Goal: Transaction & Acquisition: Purchase product/service

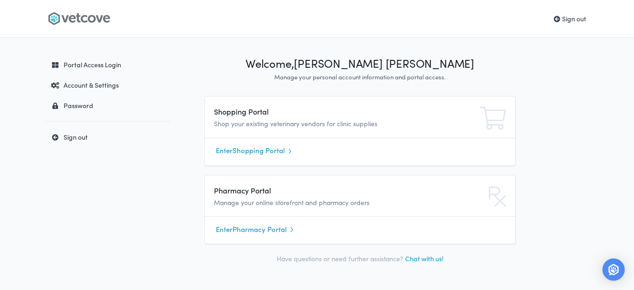
click at [243, 149] on link "Enter Shopping Portal" at bounding box center [360, 151] width 288 height 14
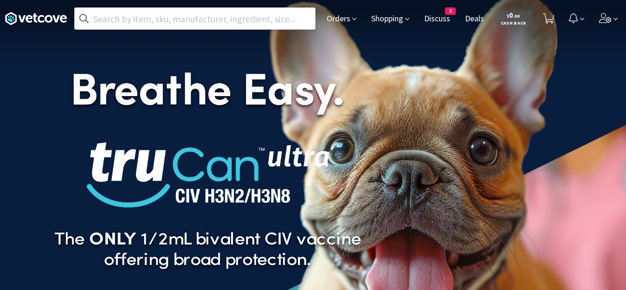
click at [208, 23] on input "text" at bounding box center [195, 18] width 240 height 21
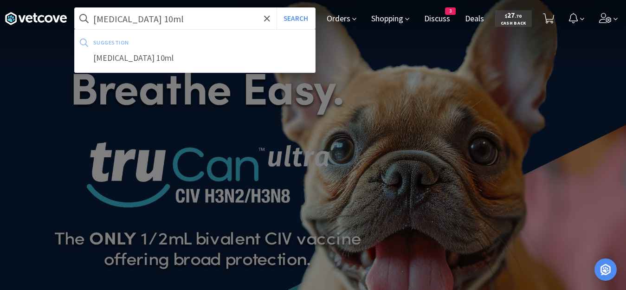
type input "midazolam 10ml"
click at [276, 8] on button "Search" at bounding box center [295, 18] width 39 height 21
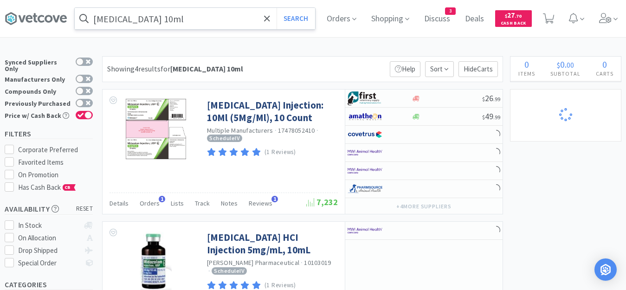
select select "2"
select select "1"
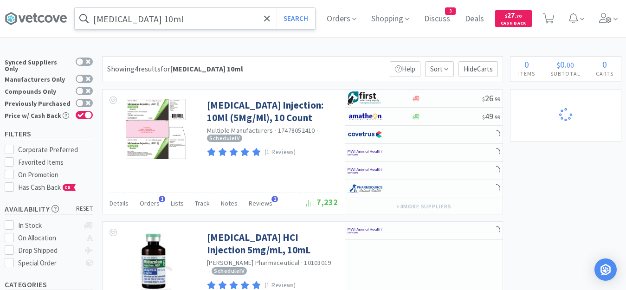
select select "2"
select select "1"
select select "4"
select select "5"
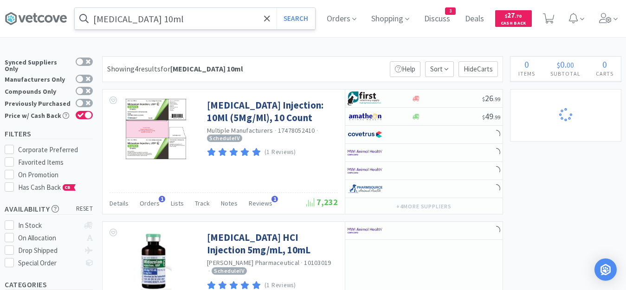
select select "4"
select select "1"
select select "2"
select select "6"
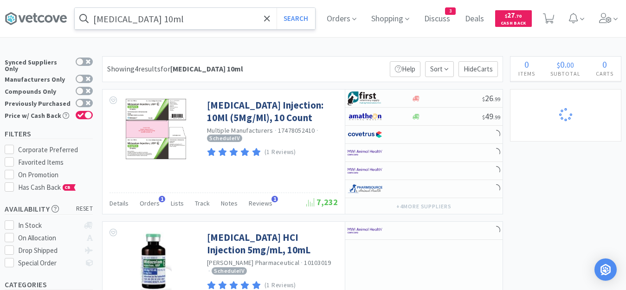
select select "1"
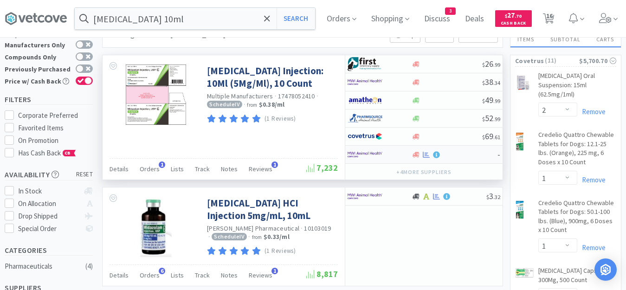
scroll to position [93, 0]
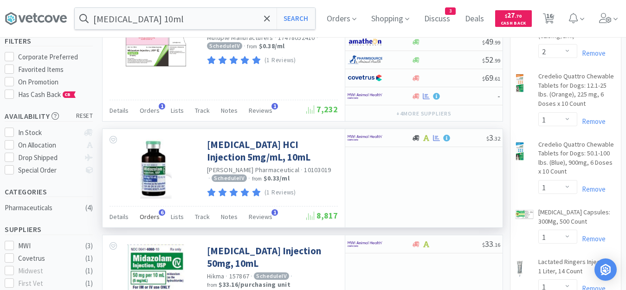
click at [142, 215] on span "Orders" at bounding box center [150, 216] width 20 height 8
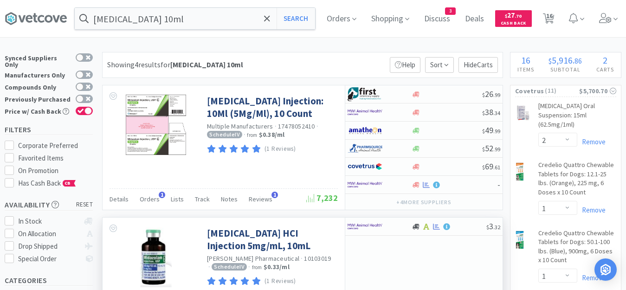
scroll to position [0, 0]
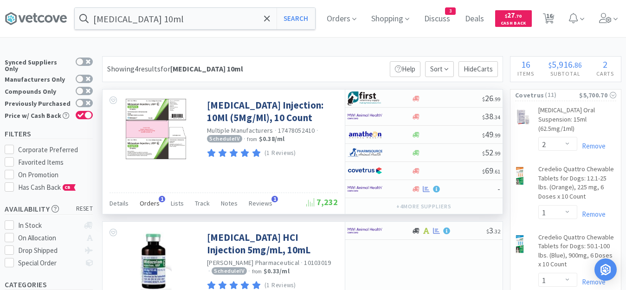
click at [157, 202] on span "Orders" at bounding box center [150, 203] width 20 height 8
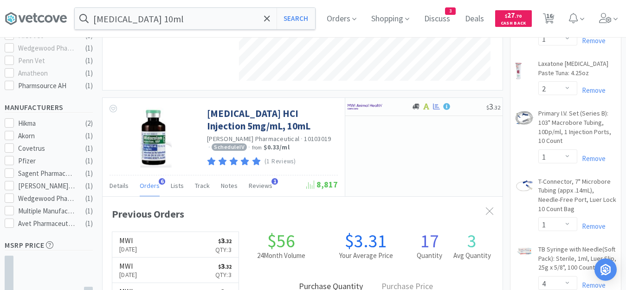
scroll to position [278, 0]
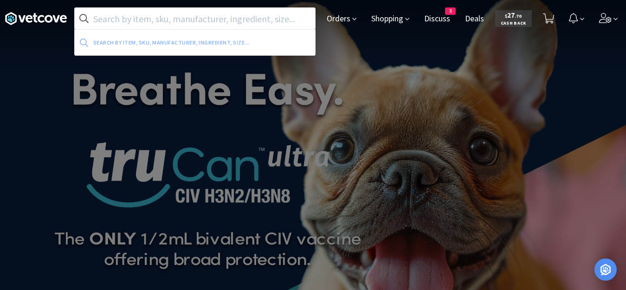
click at [283, 23] on input "text" at bounding box center [195, 18] width 240 height 21
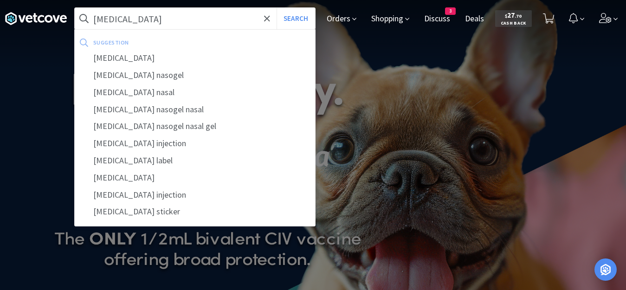
type input "[MEDICAL_DATA]"
click at [276, 8] on button "Search" at bounding box center [295, 18] width 39 height 21
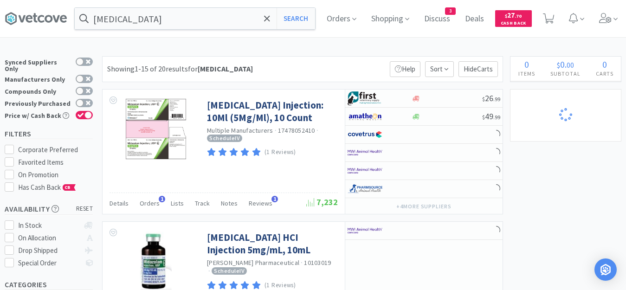
select select "2"
select select "1"
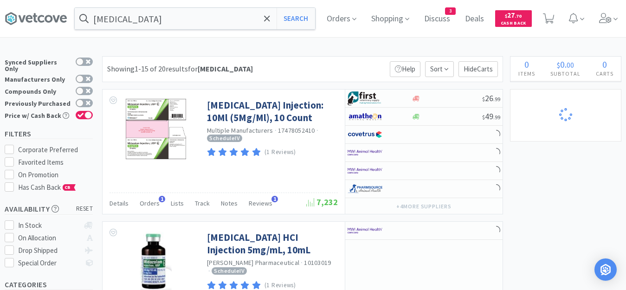
select select "2"
select select "3"
select select "1"
select select "4"
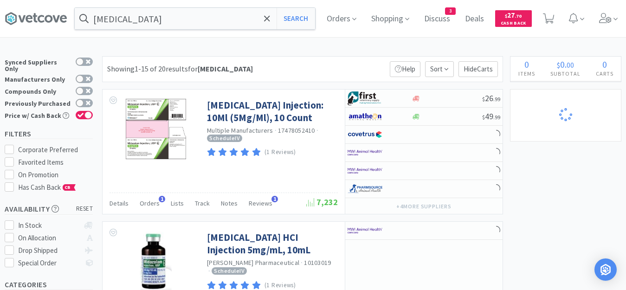
select select "5"
select select "4"
select select "2"
select select "1"
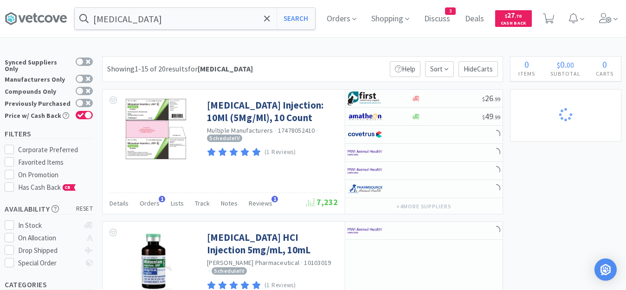
select select "2"
select select "6"
select select "1"
select select "3"
select select "2"
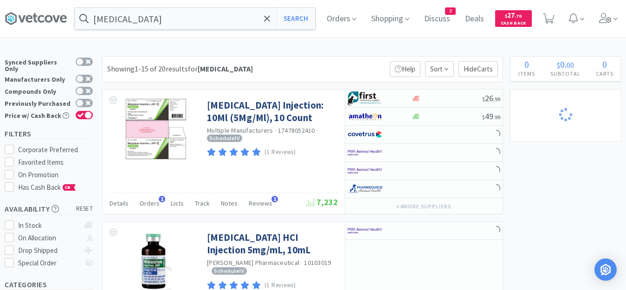
select select "4"
select select "1"
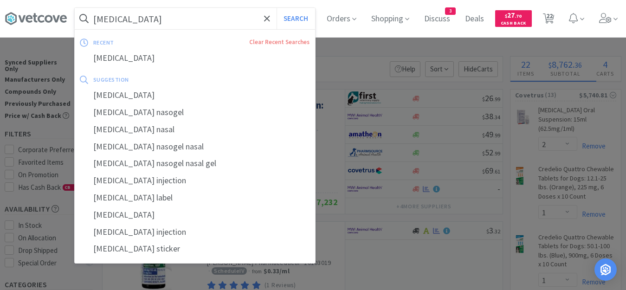
click at [232, 21] on input "midazolam" at bounding box center [195, 18] width 240 height 21
click at [233, 20] on input "midazolam" at bounding box center [195, 18] width 240 height 21
click at [251, 13] on input "midazolam" at bounding box center [195, 18] width 240 height 21
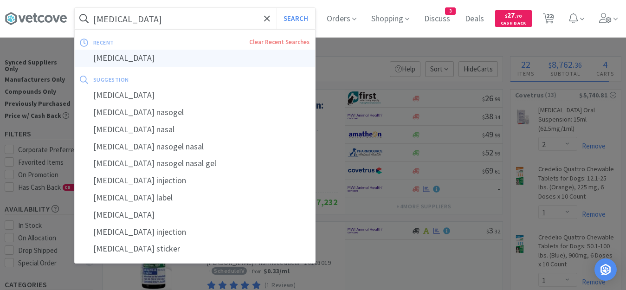
click at [159, 55] on div "midazolam" at bounding box center [195, 58] width 240 height 17
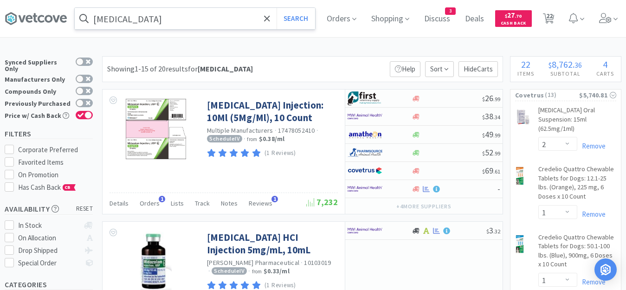
click at [258, 23] on input "midazolam" at bounding box center [195, 18] width 240 height 21
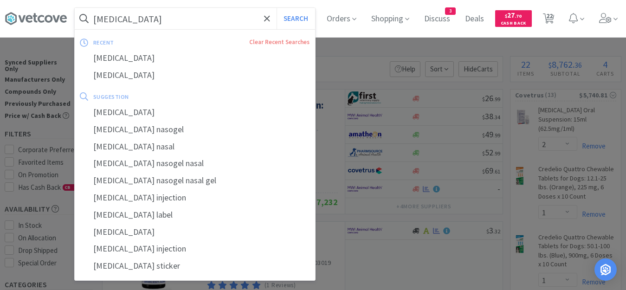
click at [258, 23] on input "midazolam" at bounding box center [195, 18] width 240 height 21
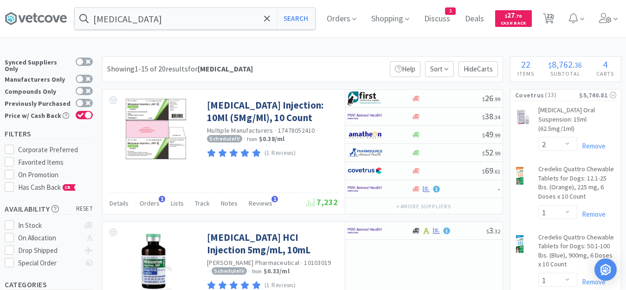
click at [391, 48] on div at bounding box center [313, 145] width 626 height 290
click at [148, 21] on input "midazolam" at bounding box center [195, 18] width 240 height 21
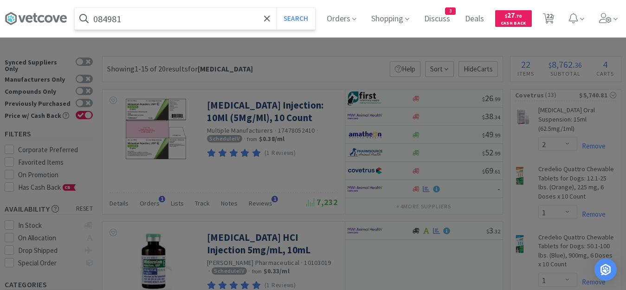
type input "084981"
click at [276, 8] on button "Search" at bounding box center [295, 18] width 39 height 21
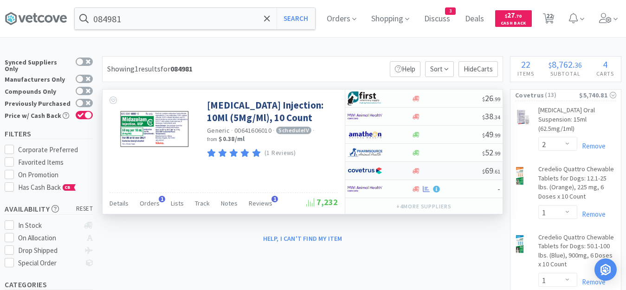
click at [432, 172] on div at bounding box center [446, 170] width 71 height 7
select select "1"
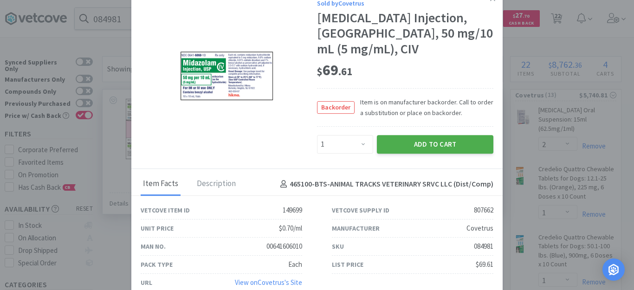
click at [467, 137] on button "Add to Cart" at bounding box center [435, 144] width 116 height 19
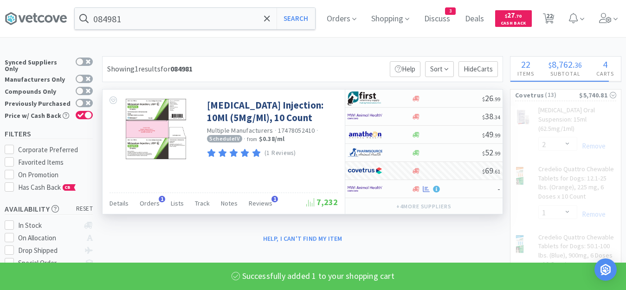
select select "1"
select select "3"
select select "1"
select select "4"
select select "5"
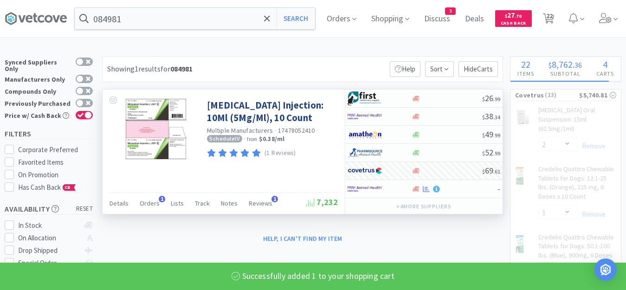
select select "4"
select select "2"
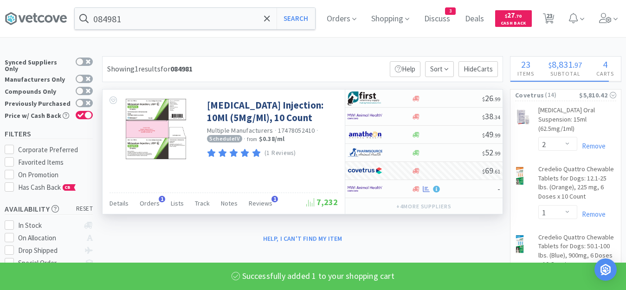
select select "1"
select select "2"
select select "6"
select select "1"
select select "3"
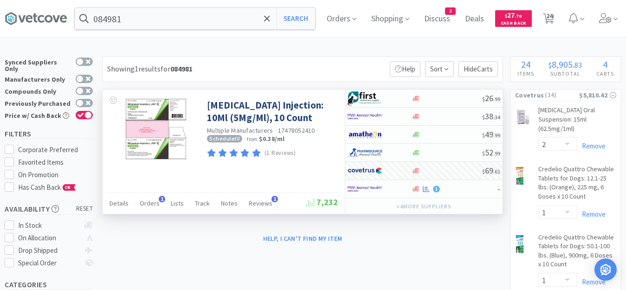
select select "1"
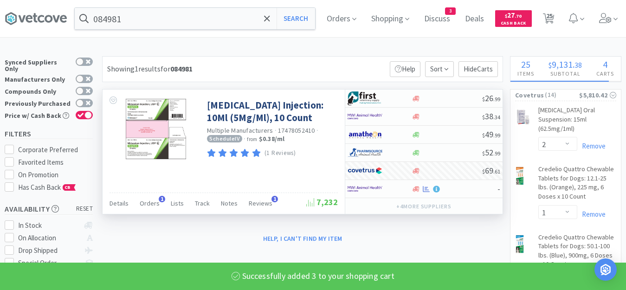
select select "3"
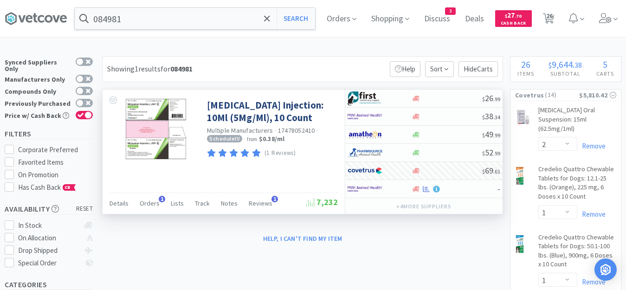
select select "1"
select select "4"
select select "1"
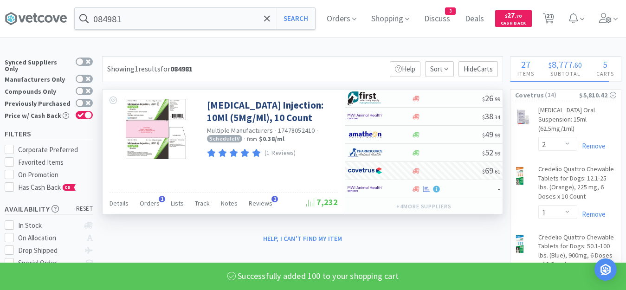
select select "100"
select select "1"
